Goal: Task Accomplishment & Management: Complete application form

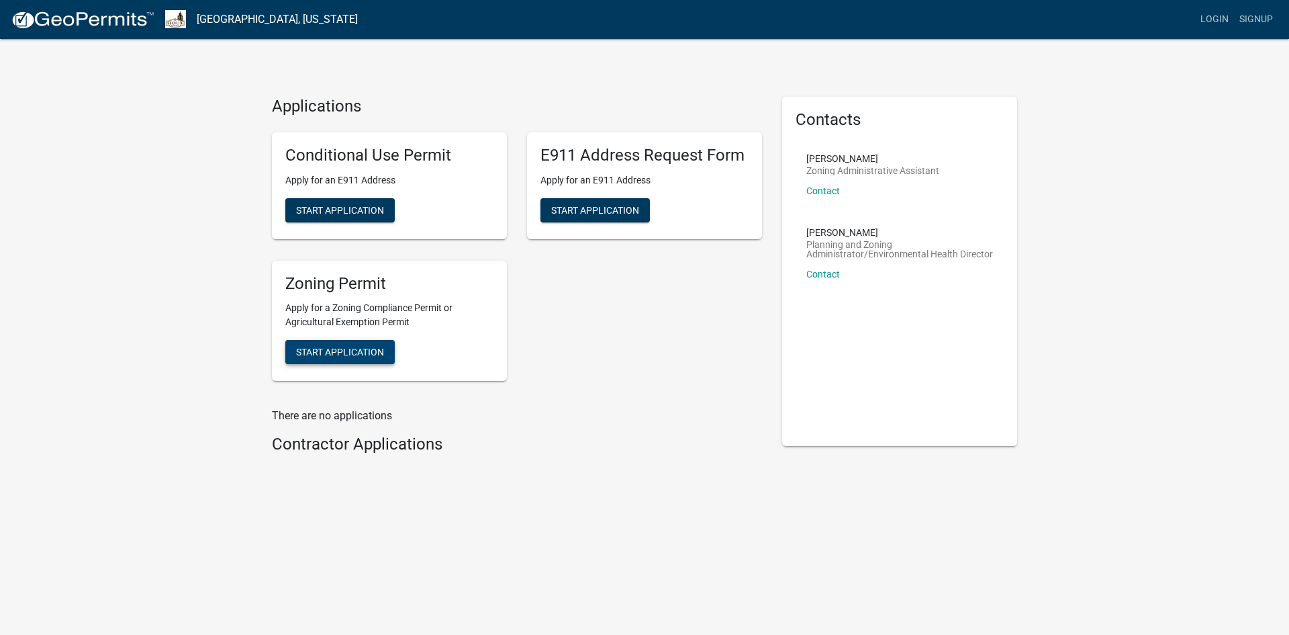
click at [350, 351] on span "Start Application" at bounding box center [340, 351] width 88 height 11
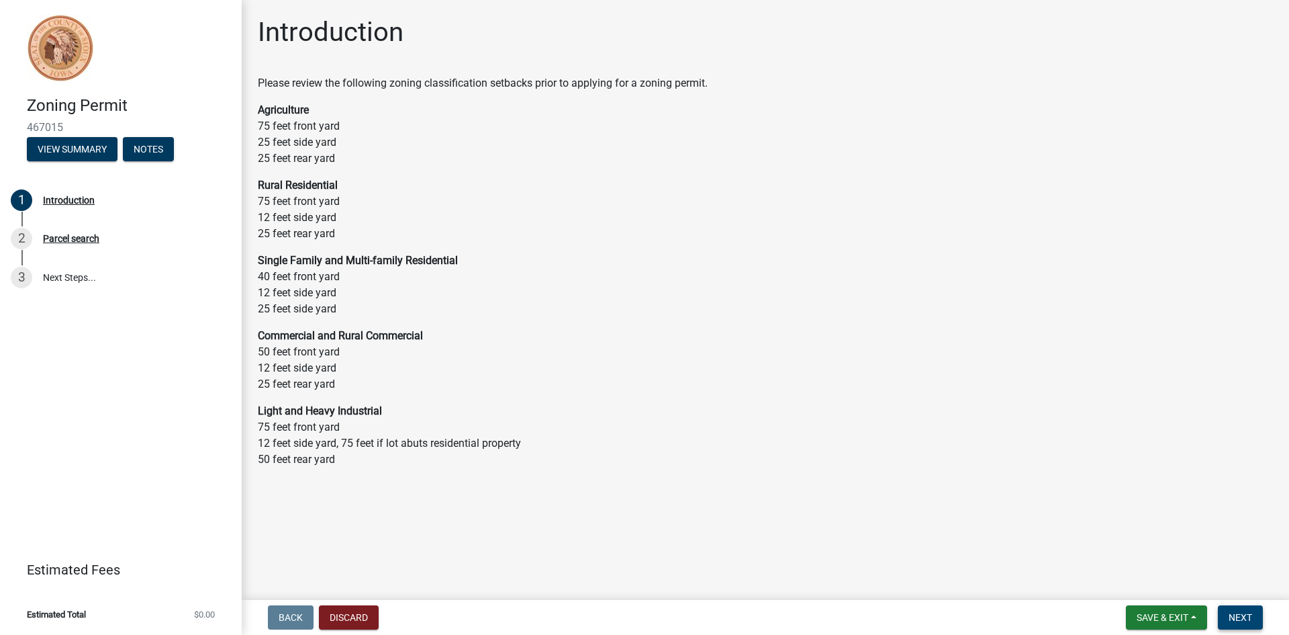
click at [1242, 613] on span "Next" at bounding box center [1241, 617] width 24 height 11
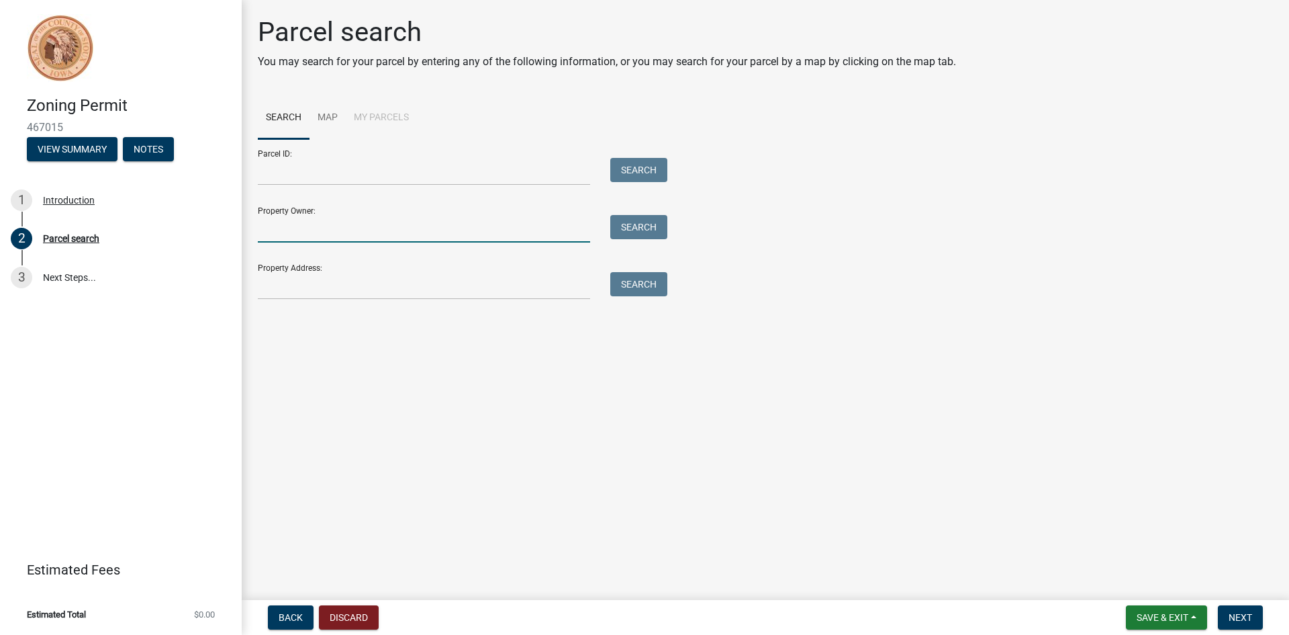
click at [285, 231] on input "Property Owner:" at bounding box center [424, 229] width 332 height 28
type input "[PERSON_NAME]"
click at [631, 226] on button "Search" at bounding box center [638, 227] width 57 height 24
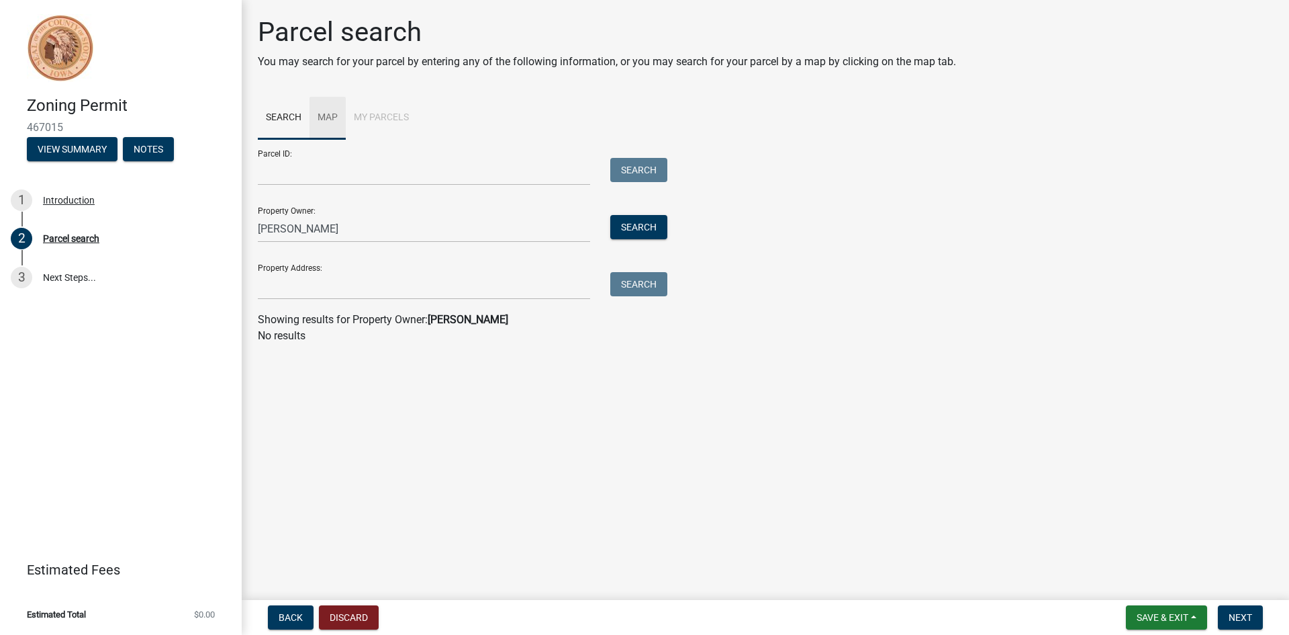
click at [324, 111] on link "Map" at bounding box center [328, 118] width 36 height 43
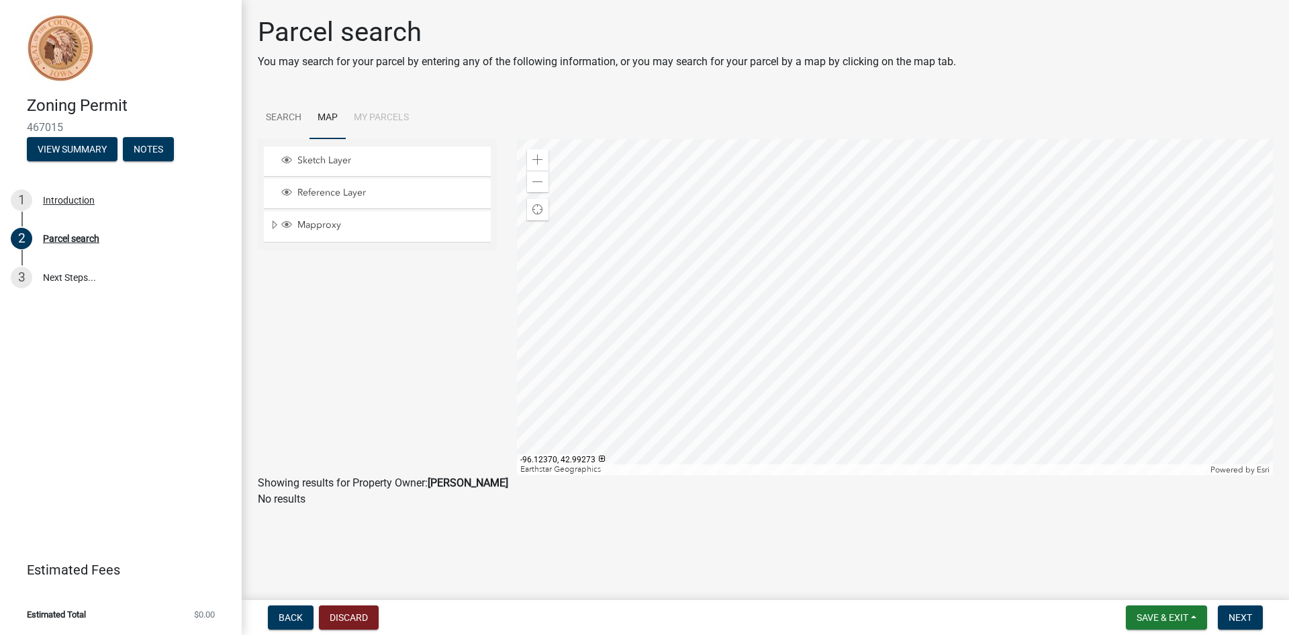
click at [906, 351] on div at bounding box center [895, 307] width 757 height 336
click at [901, 324] on div at bounding box center [895, 307] width 757 height 336
